Goal: Find specific page/section: Find specific page/section

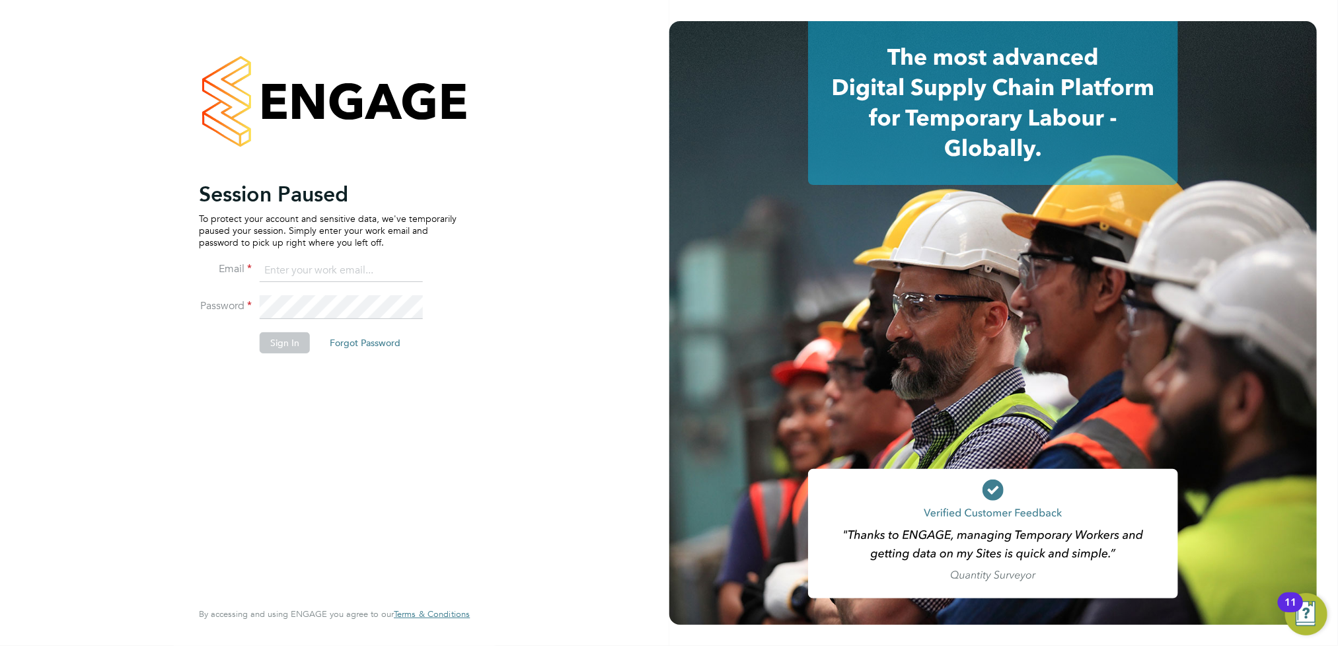
type input "[PERSON_NAME][EMAIL_ADDRESS][DOMAIN_NAME]"
click at [285, 339] on button "Sign In" at bounding box center [285, 342] width 50 height 21
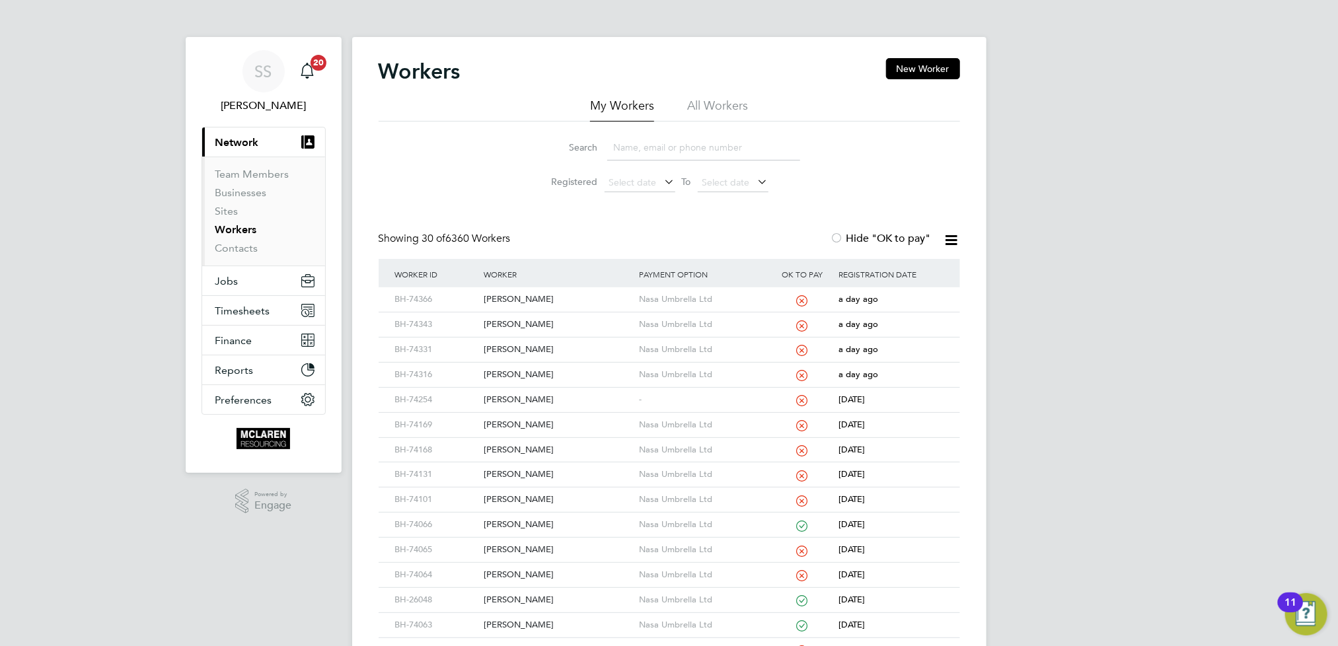
click at [636, 151] on input at bounding box center [703, 148] width 193 height 26
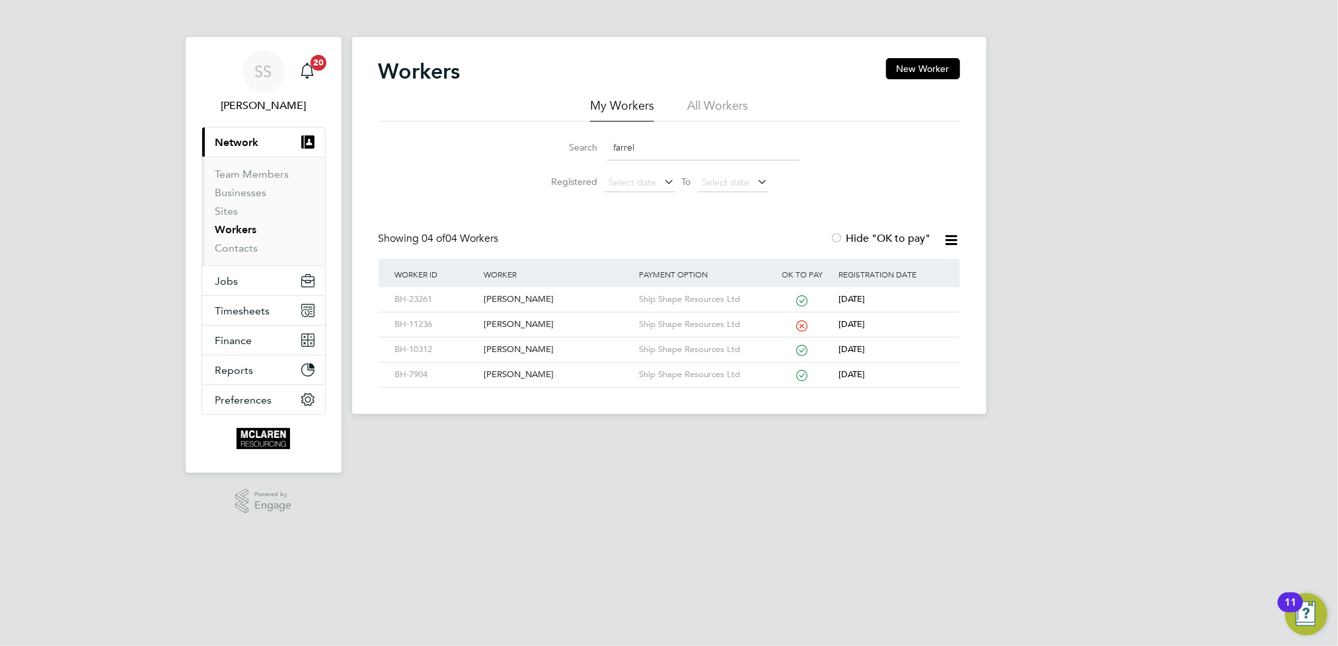
type input "farrel"
